Goal: Obtain resource: Download file/media

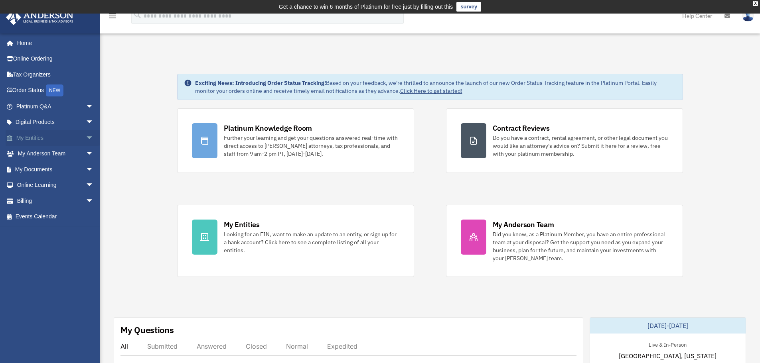
click at [45, 136] on link "My Entities arrow_drop_down" at bounding box center [56, 138] width 100 height 16
click at [86, 136] on span "arrow_drop_down" at bounding box center [94, 138] width 16 height 16
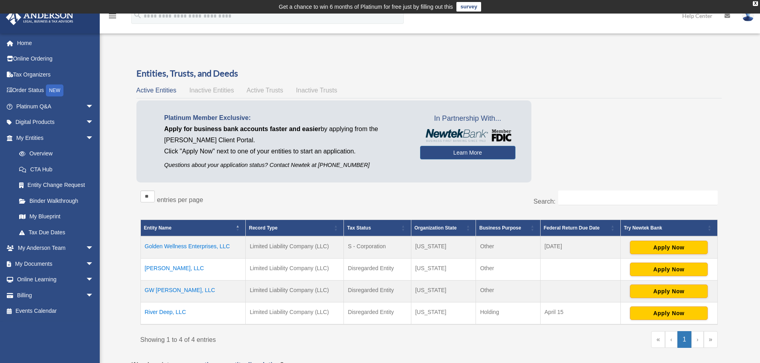
click at [171, 288] on td "GW [PERSON_NAME], LLC" at bounding box center [192, 292] width 105 height 22
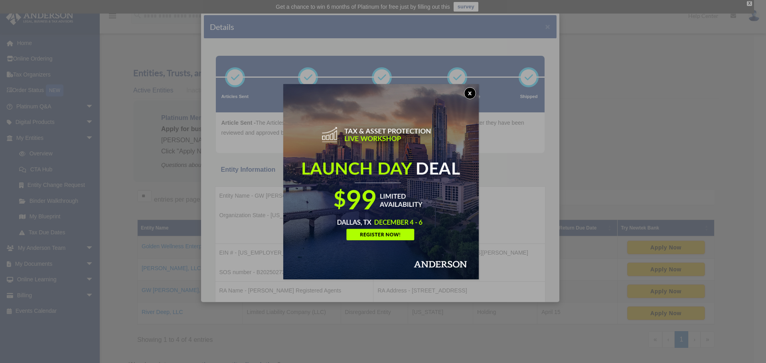
click at [469, 93] on button "x" at bounding box center [470, 93] width 12 height 12
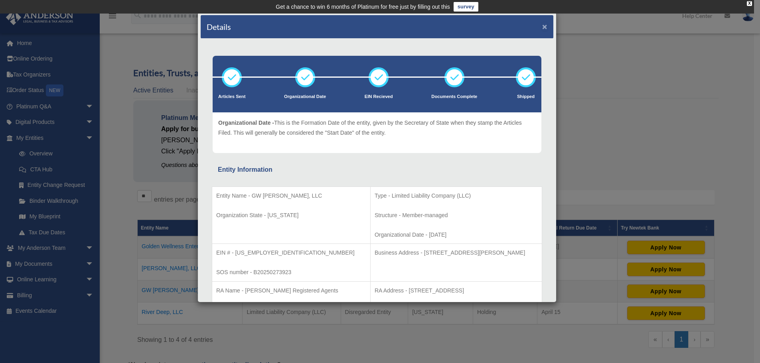
click at [542, 25] on button "×" at bounding box center [544, 26] width 5 height 8
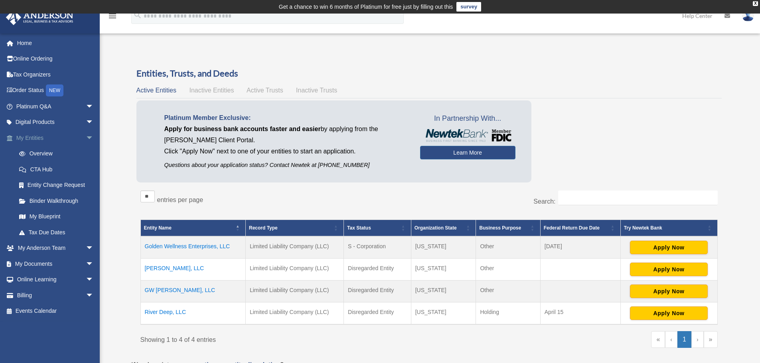
click at [36, 137] on link "My Entities arrow_drop_down" at bounding box center [56, 138] width 100 height 16
click at [86, 136] on span "arrow_drop_down" at bounding box center [94, 138] width 16 height 16
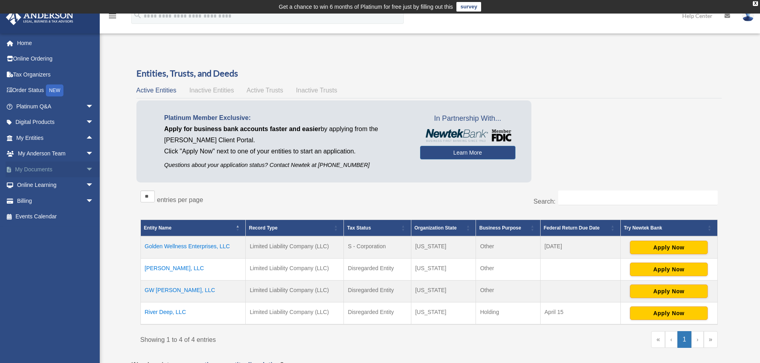
click at [46, 168] on link "My Documents arrow_drop_down" at bounding box center [56, 170] width 100 height 16
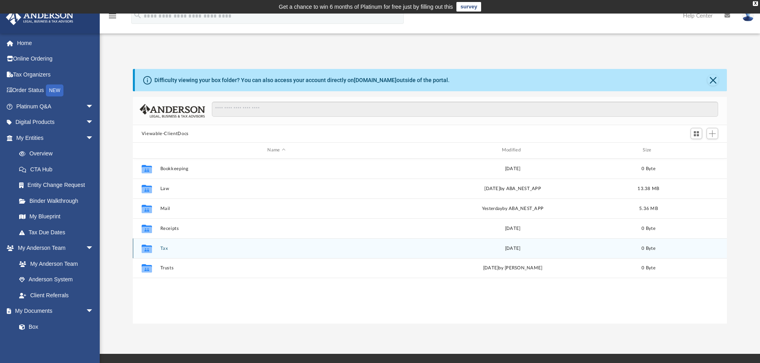
scroll to position [176, 588]
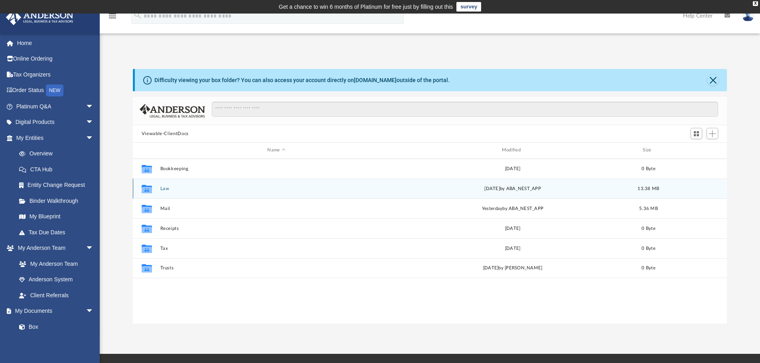
click at [166, 188] on button "Law" at bounding box center [276, 188] width 233 height 5
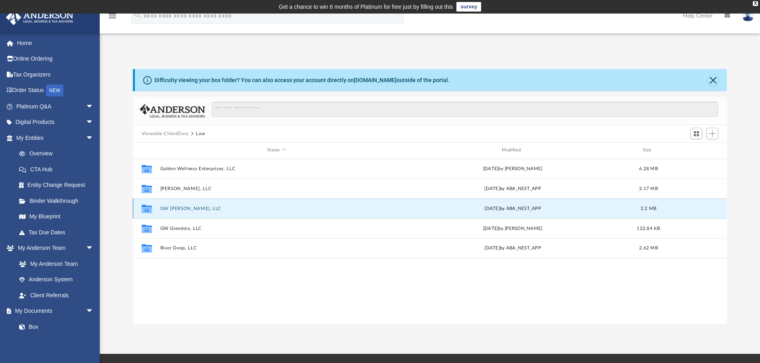
click at [175, 209] on button "GW [PERSON_NAME], LLC" at bounding box center [276, 208] width 233 height 5
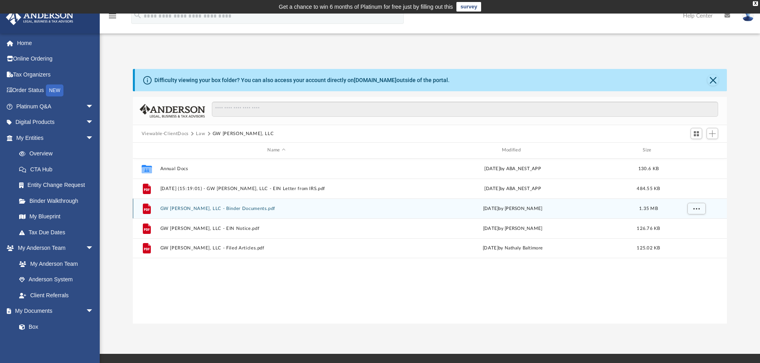
click at [230, 207] on button "GW [PERSON_NAME], LLC - Binder Documents.pdf" at bounding box center [276, 208] width 233 height 5
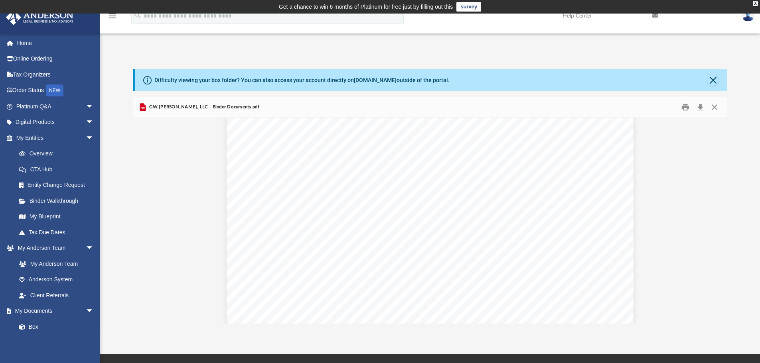
scroll to position [3352, 0]
click at [700, 106] on button "Download" at bounding box center [700, 107] width 14 height 12
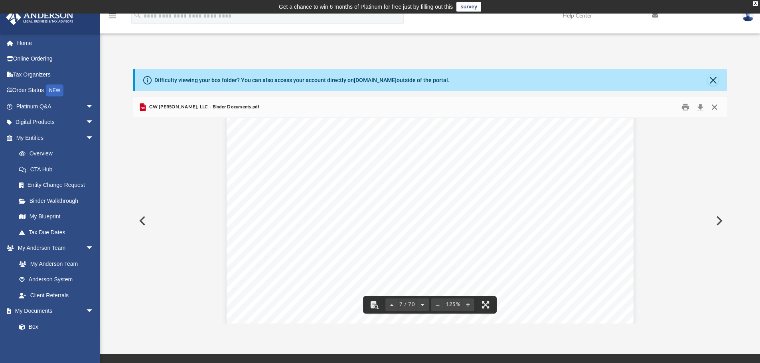
click at [713, 105] on button "Close" at bounding box center [714, 107] width 14 height 12
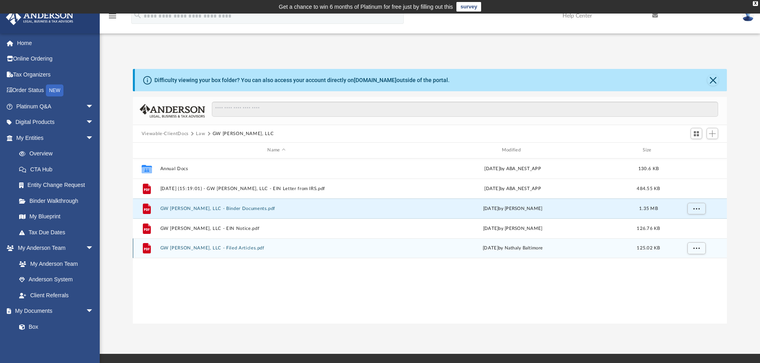
click at [178, 248] on button "GW [PERSON_NAME], LLC - Filed Articles.pdf" at bounding box center [276, 248] width 233 height 5
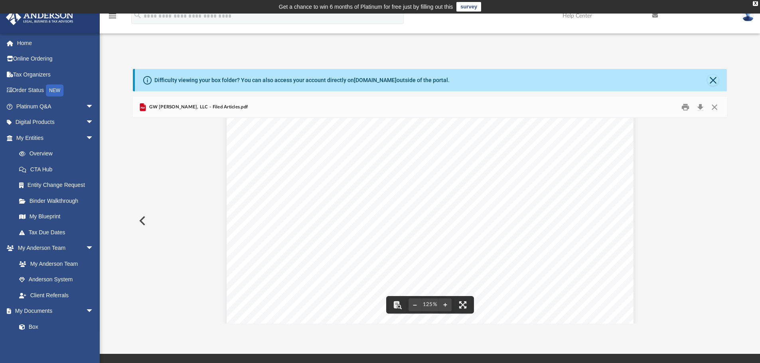
scroll to position [0, 0]
click at [715, 109] on button "Close" at bounding box center [714, 107] width 14 height 12
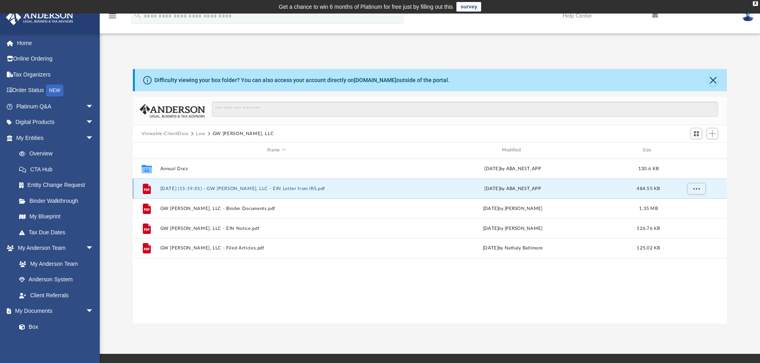
click at [198, 190] on button "[DATE] (15:19:01) - GW [PERSON_NAME], LLC - EIN Letter from IRS.pdf" at bounding box center [276, 188] width 233 height 5
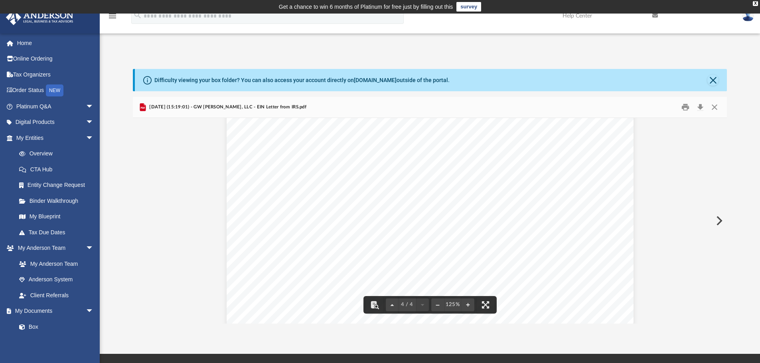
scroll to position [1944, 0]
click at [713, 106] on button "Close" at bounding box center [714, 107] width 14 height 12
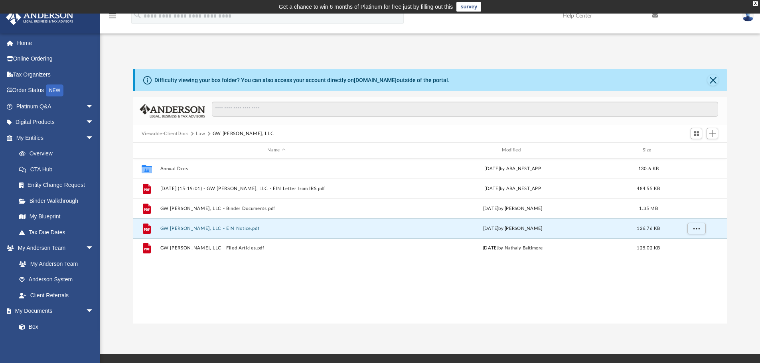
click at [209, 229] on button "GW [PERSON_NAME], LLC - EIN Notice.pdf" at bounding box center [276, 228] width 233 height 5
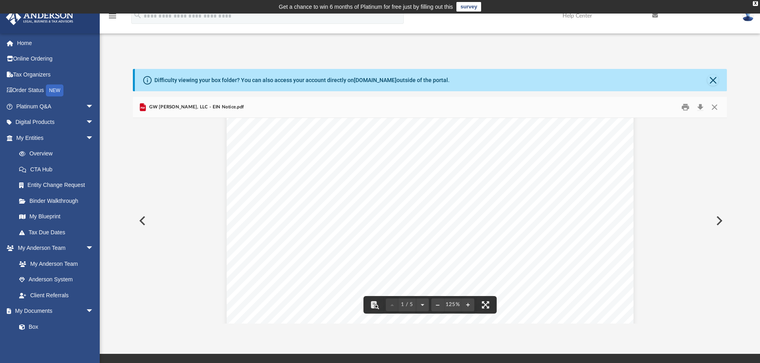
scroll to position [0, 0]
drag, startPoint x: 708, startPoint y: 106, endPoint x: 713, endPoint y: 106, distance: 4.4
click at [708, 106] on button "Close" at bounding box center [714, 107] width 14 height 12
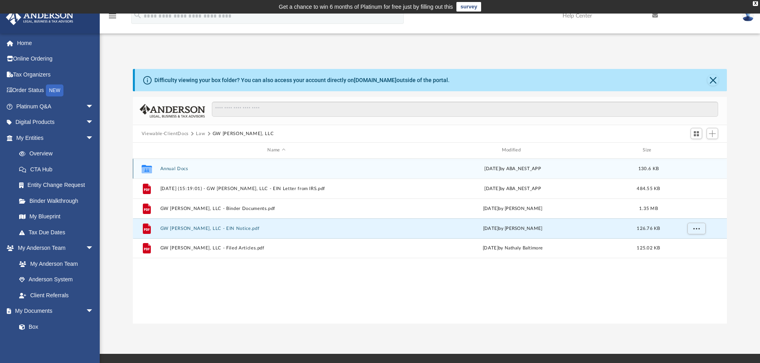
click at [164, 167] on button "Annual Docs" at bounding box center [276, 168] width 233 height 5
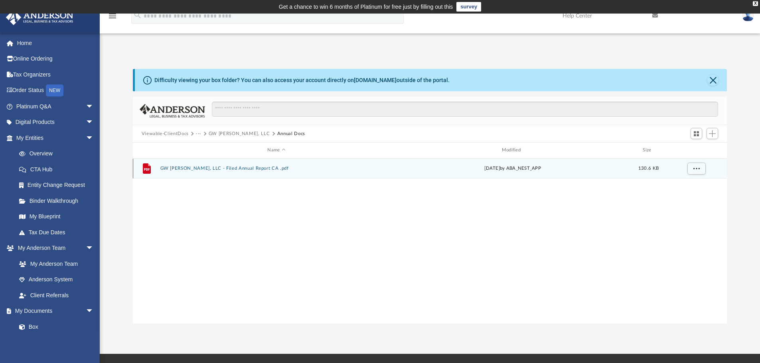
click at [209, 165] on div "File GW [PERSON_NAME], LLC - Filed Annual Report CA .pdf [DATE] by ABA_NEST_APP…" at bounding box center [430, 169] width 595 height 20
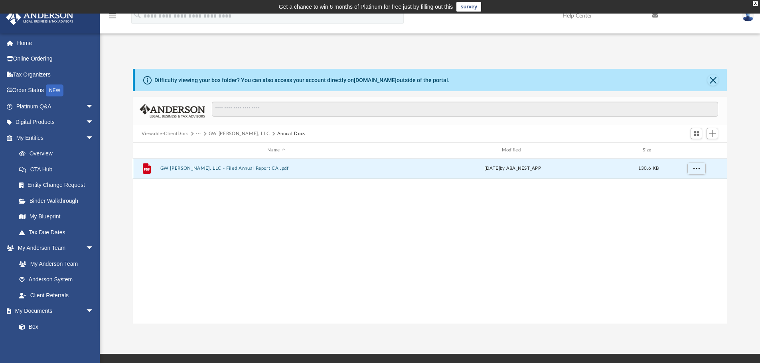
click at [209, 169] on button "GW [PERSON_NAME], LLC - Filed Annual Report CA .pdf" at bounding box center [276, 168] width 233 height 5
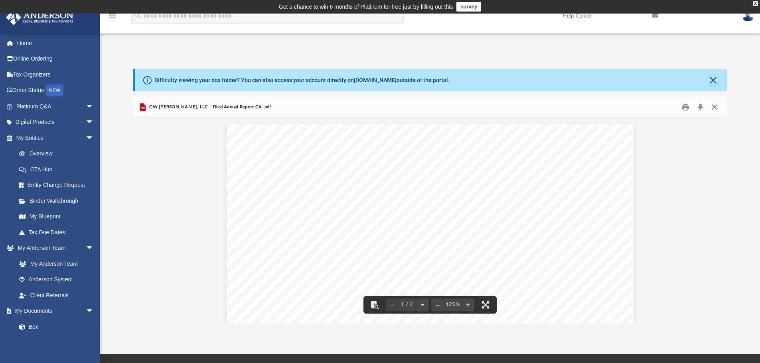
click at [715, 105] on button "Close" at bounding box center [714, 107] width 14 height 12
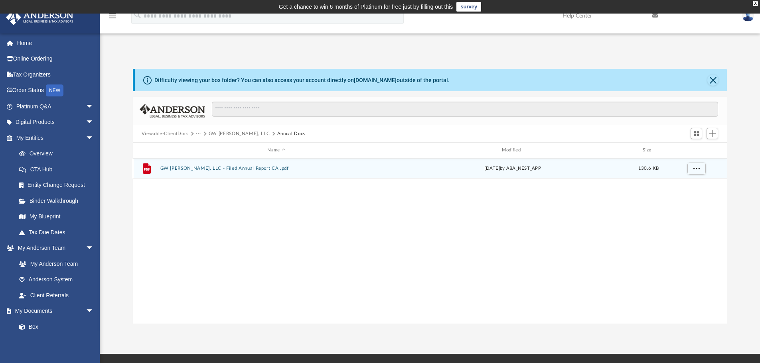
click at [186, 166] on button "GW [PERSON_NAME], LLC - Filed Annual Report CA .pdf" at bounding box center [276, 168] width 233 height 5
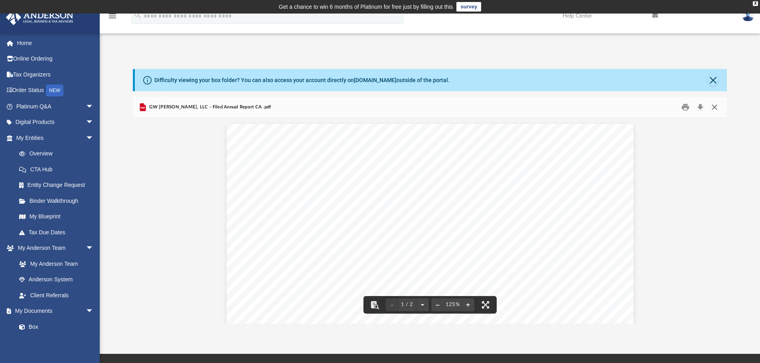
click at [713, 106] on button "Close" at bounding box center [714, 107] width 14 height 12
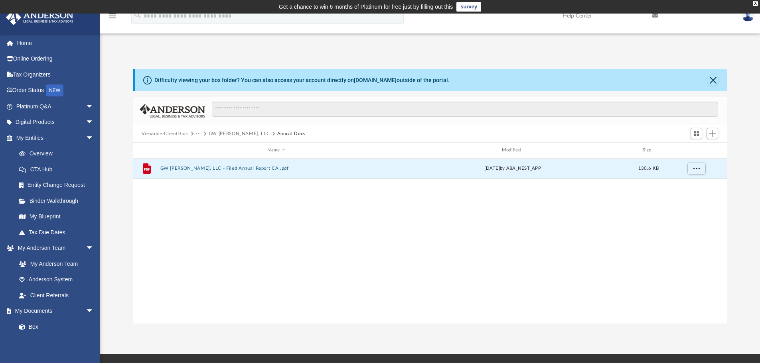
click at [277, 132] on button "Annual Docs" at bounding box center [291, 133] width 28 height 7
click at [163, 134] on button "Viewable-ClientDocs" at bounding box center [165, 133] width 47 height 7
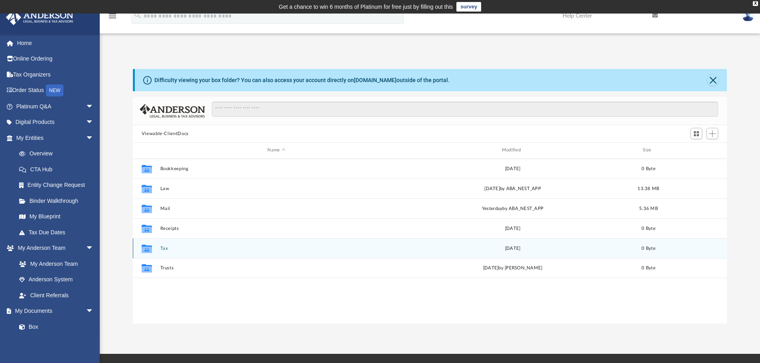
click at [165, 247] on button "Tax" at bounding box center [276, 248] width 233 height 5
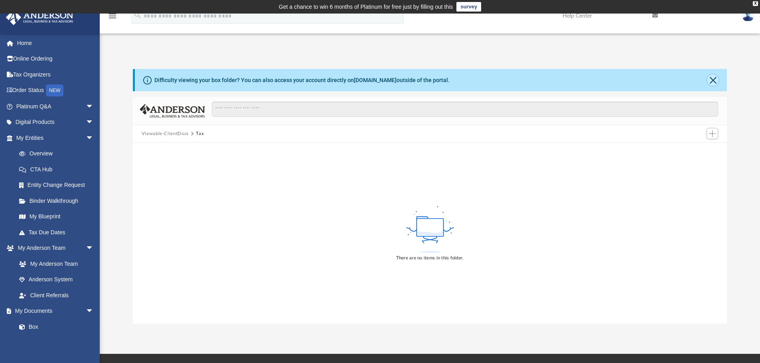
click at [711, 76] on button "Close" at bounding box center [712, 80] width 11 height 11
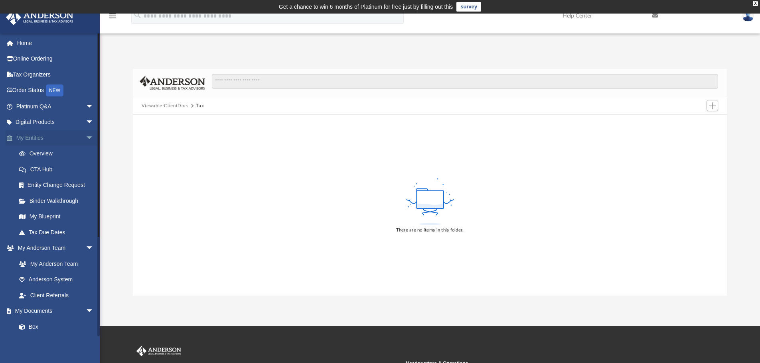
click at [32, 138] on link "My Entities arrow_drop_down" at bounding box center [56, 138] width 100 height 16
click at [86, 138] on span "arrow_drop_down" at bounding box center [94, 138] width 16 height 16
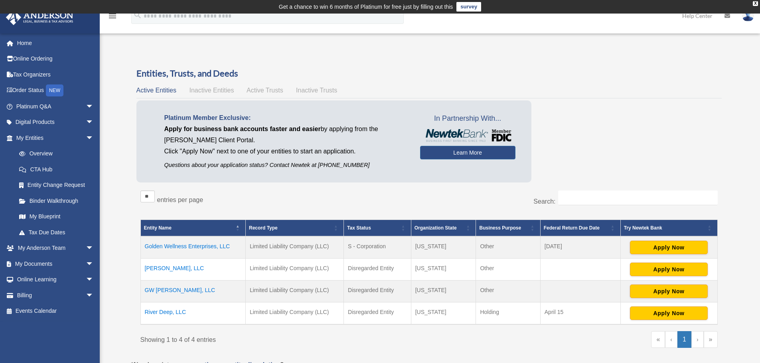
click at [175, 290] on td "GW [PERSON_NAME], LLC" at bounding box center [192, 292] width 105 height 22
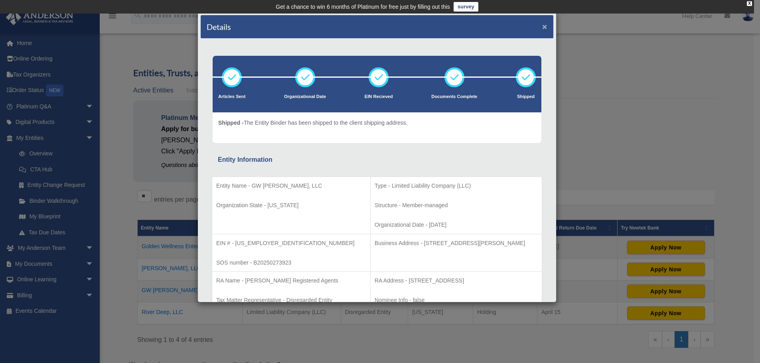
click at [542, 26] on button "×" at bounding box center [544, 26] width 5 height 8
